Goal: Information Seeking & Learning: Learn about a topic

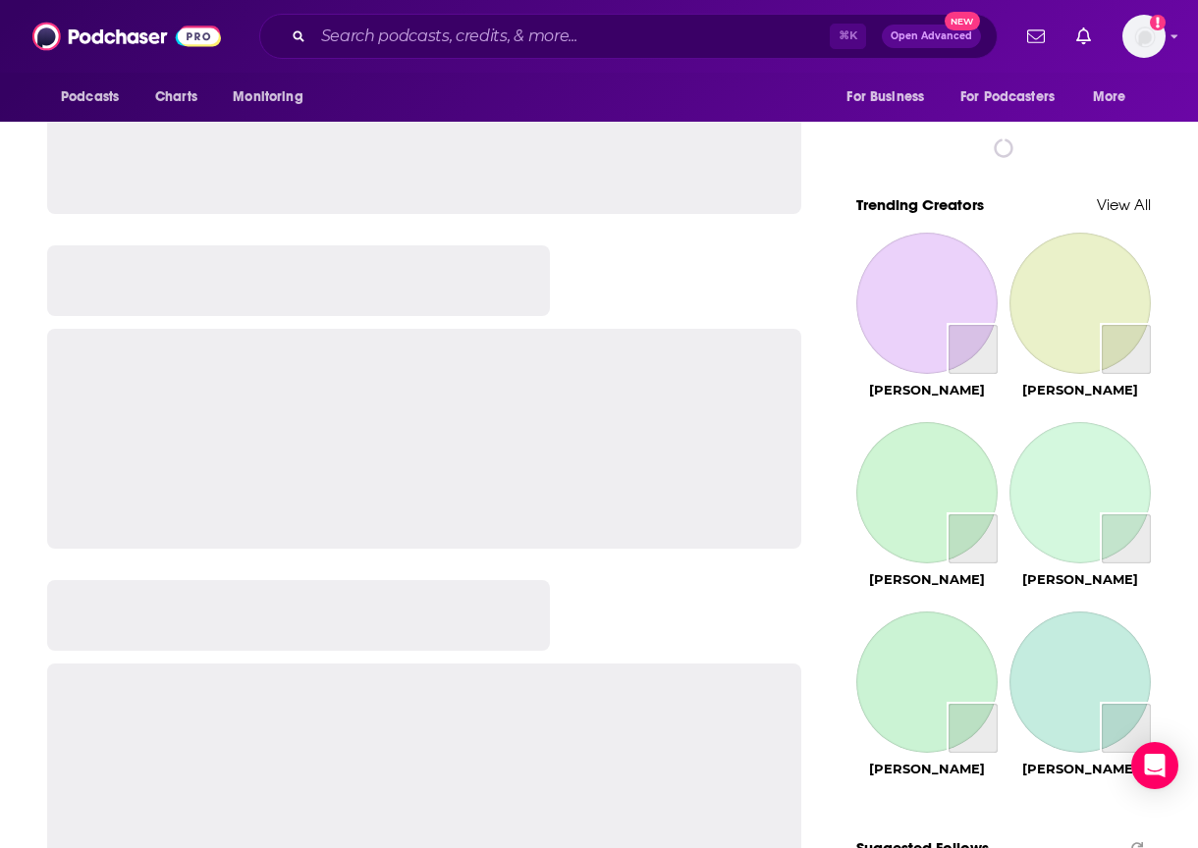
scroll to position [1374, 0]
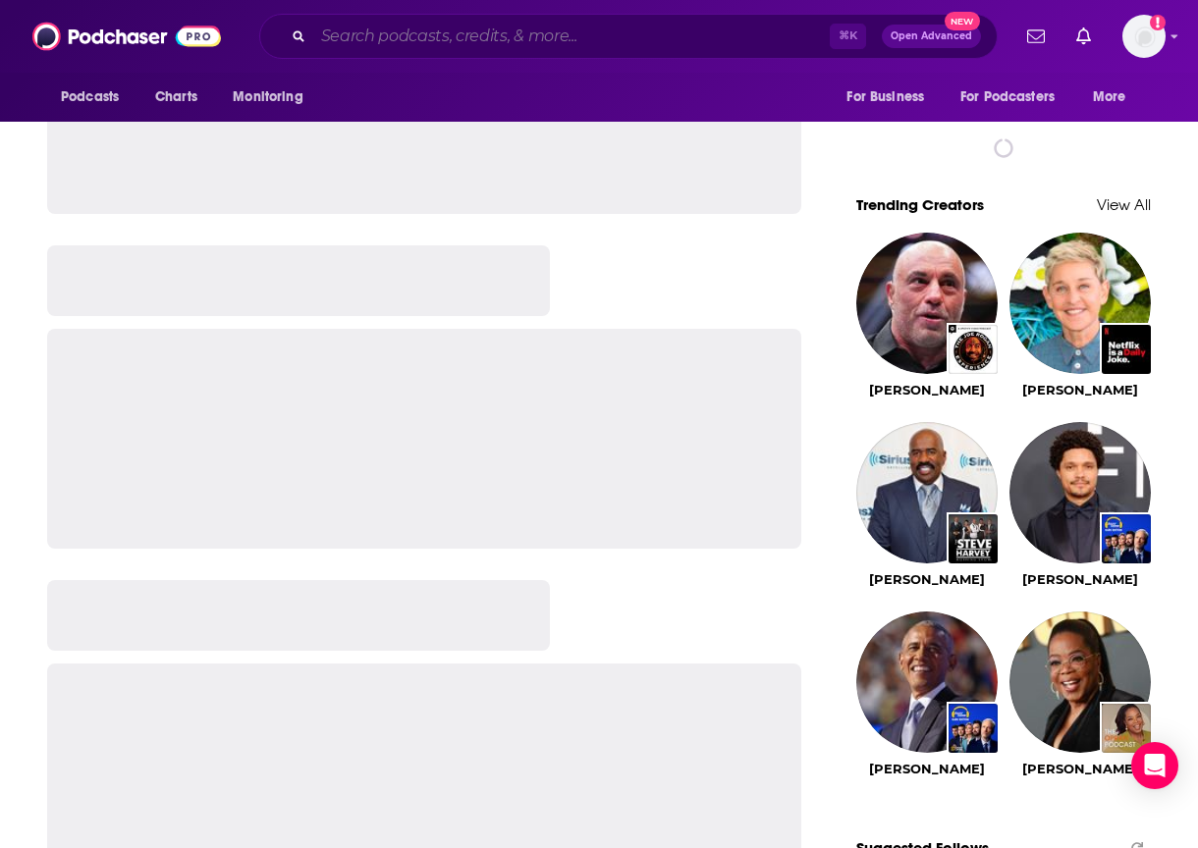
click at [400, 27] on input "Search podcasts, credits, & more..." at bounding box center [571, 36] width 516 height 31
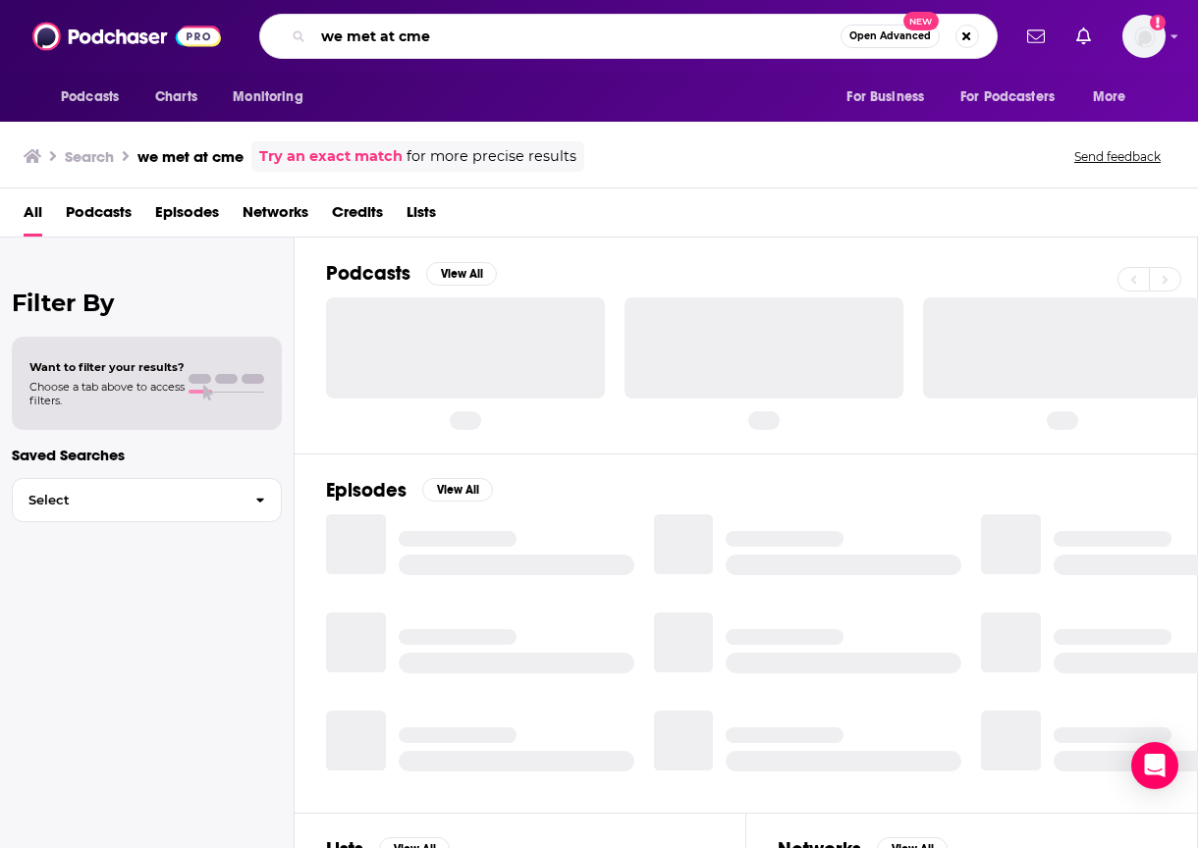
click at [397, 35] on input "we met at cme" at bounding box center [576, 36] width 527 height 31
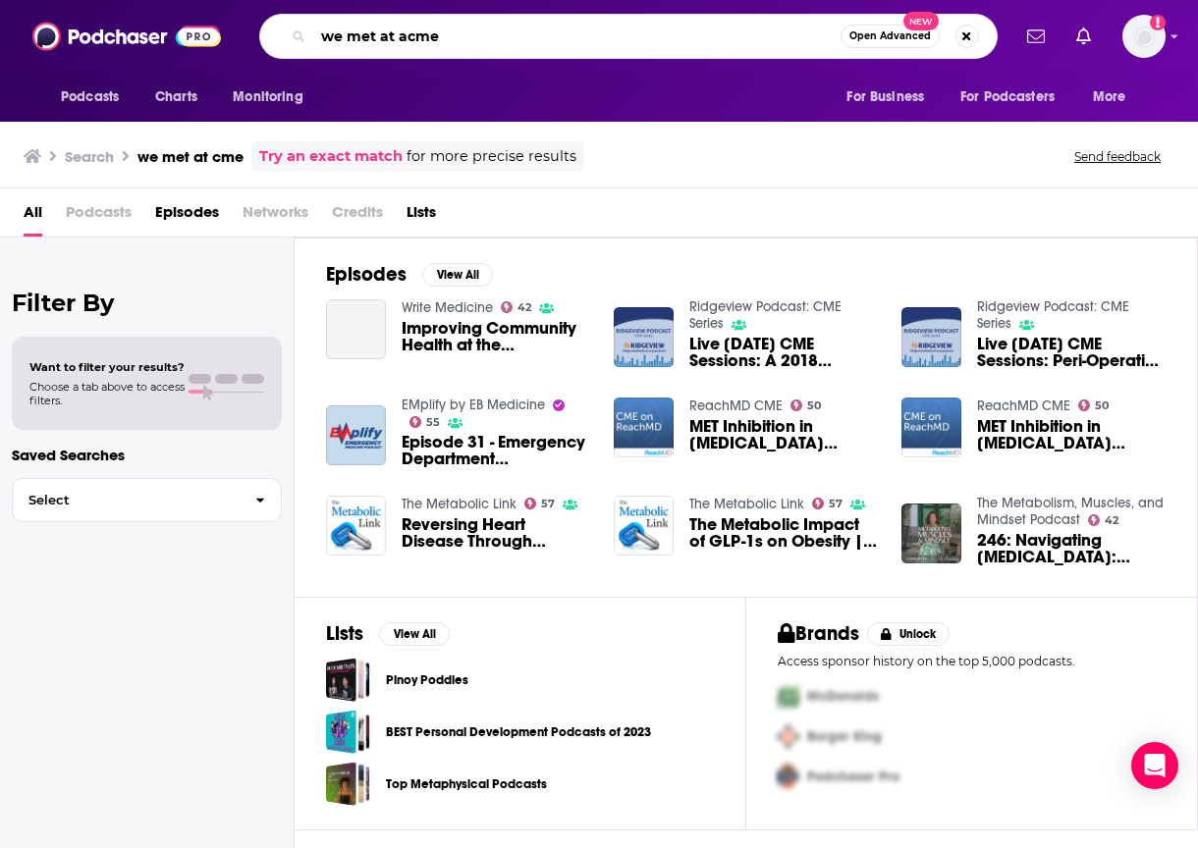
click at [479, 35] on input "we met at acme" at bounding box center [576, 36] width 527 height 31
type input "we met at acme"
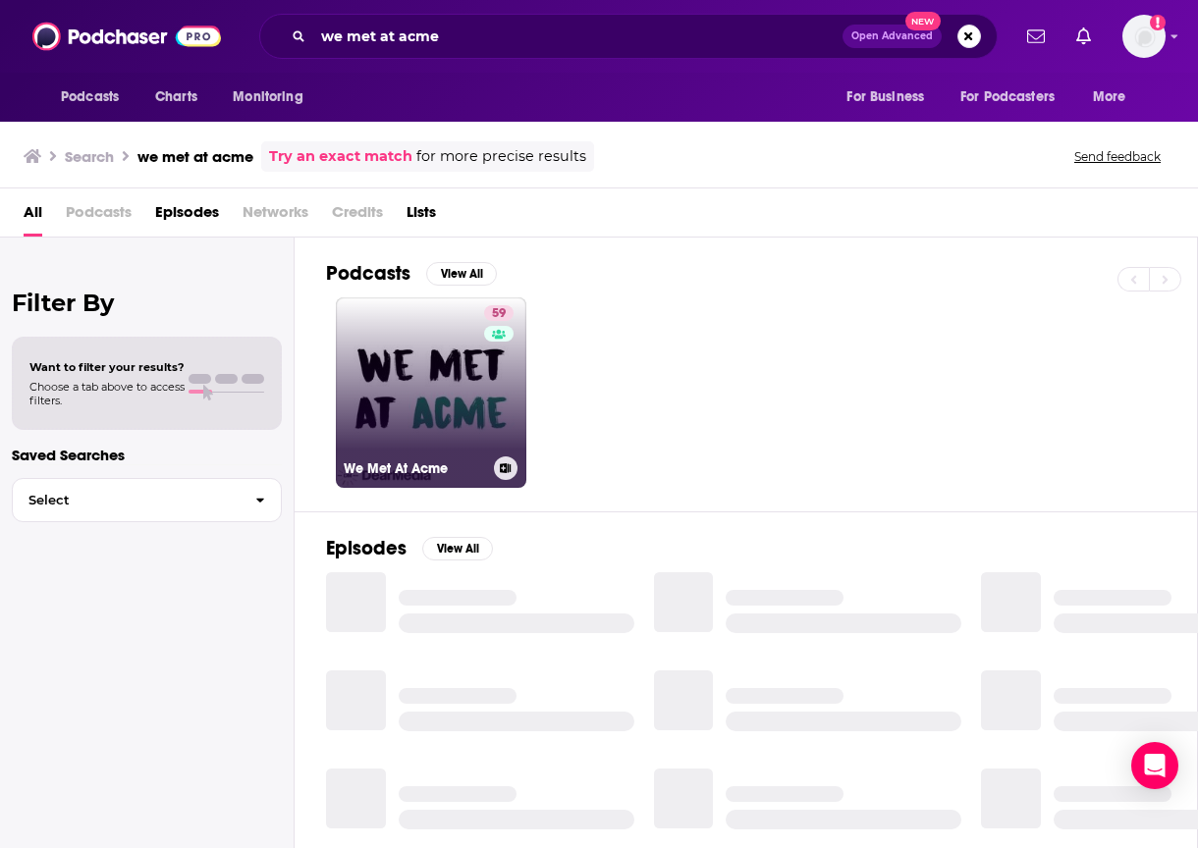
click at [393, 404] on link "59 We Met At Acme" at bounding box center [431, 392] width 190 height 190
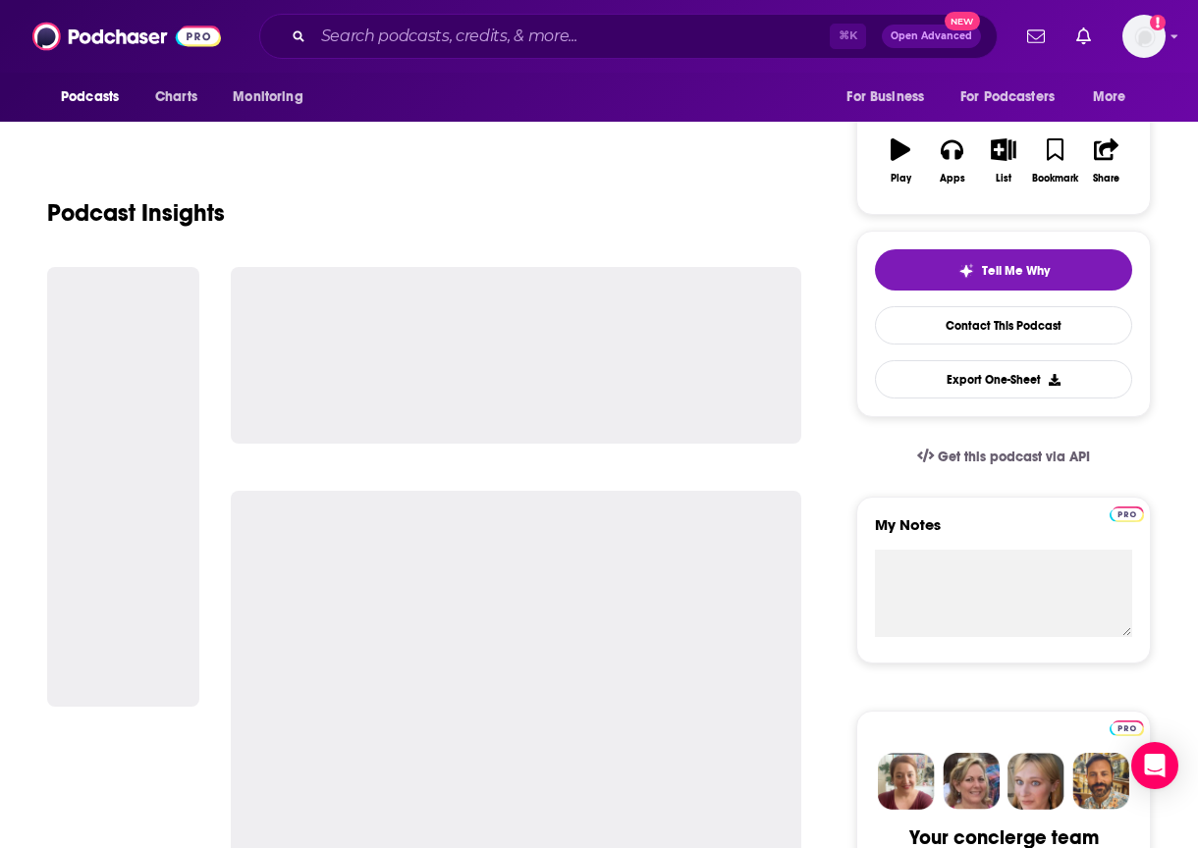
scroll to position [305, 0]
